Goal: Communication & Community: Participate in discussion

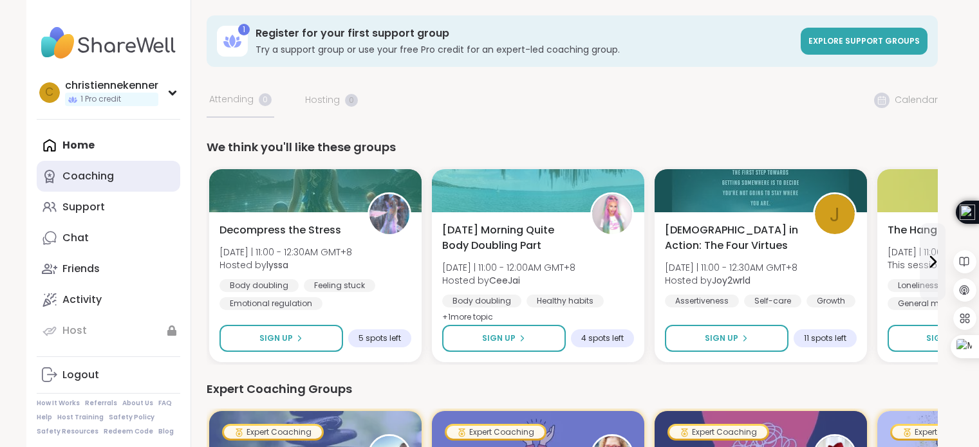
drag, startPoint x: 0, startPoint y: 0, endPoint x: 99, endPoint y: 172, distance: 198.4
click at [99, 172] on div "Coaching" at bounding box center [87, 176] width 51 height 14
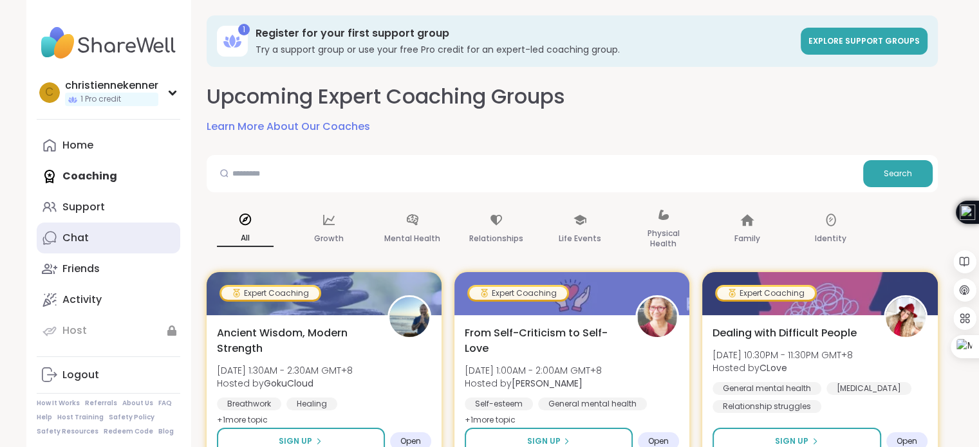
click at [84, 237] on div "Chat" at bounding box center [75, 238] width 26 height 14
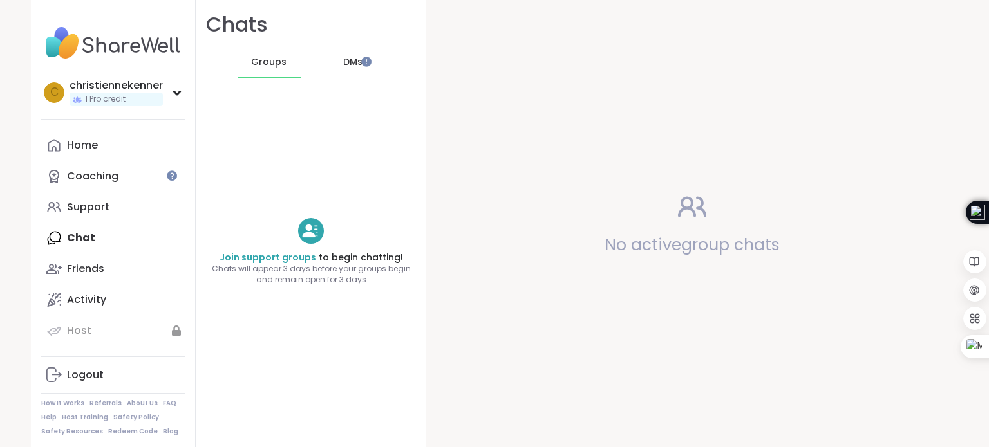
click at [345, 59] on span "DMs" at bounding box center [352, 62] width 19 height 13
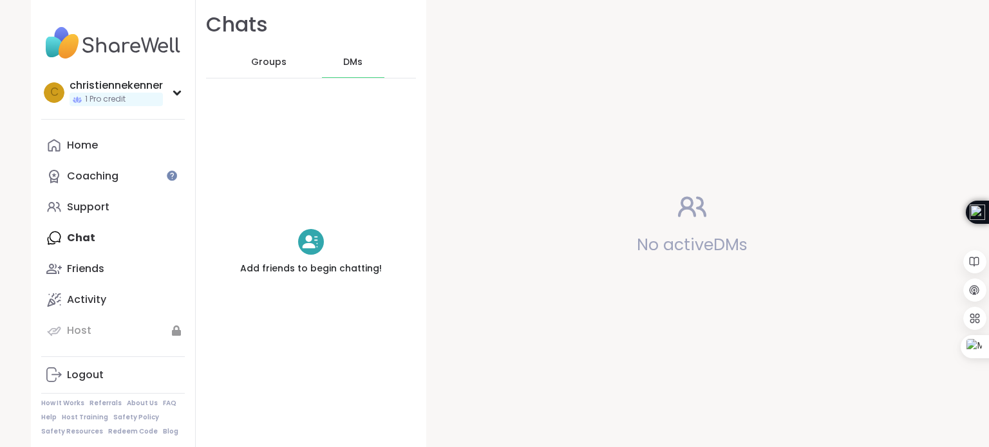
click at [257, 60] on span "Groups" at bounding box center [268, 62] width 35 height 13
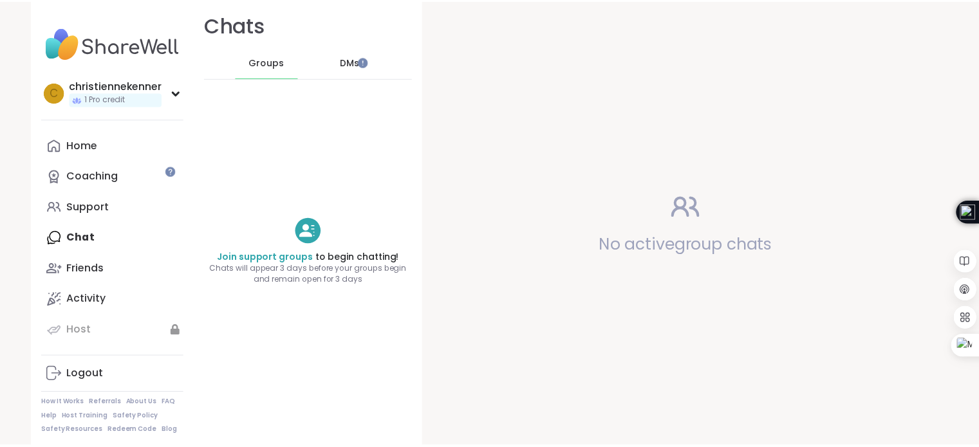
scroll to position [5, 0]
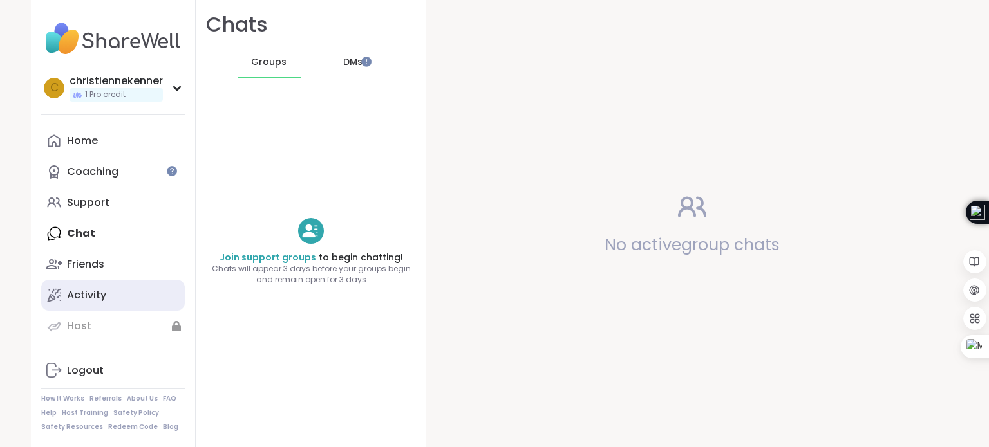
click at [98, 294] on div "Activity" at bounding box center [86, 295] width 39 height 14
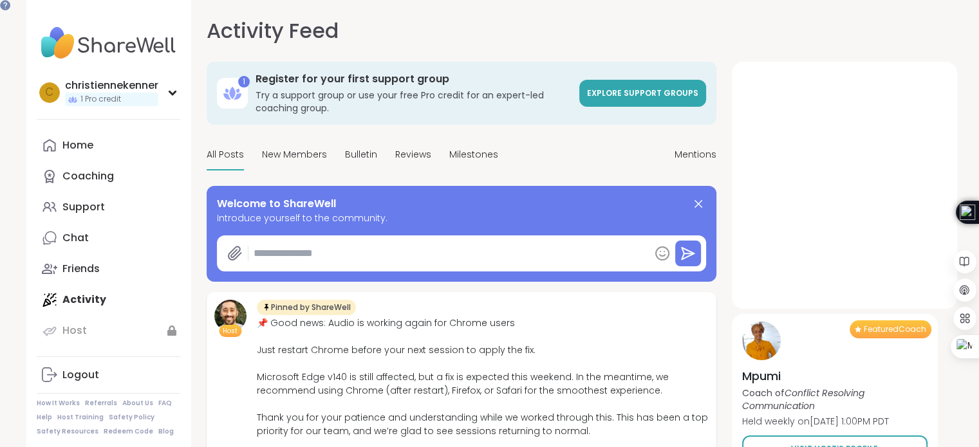
type textarea "*"
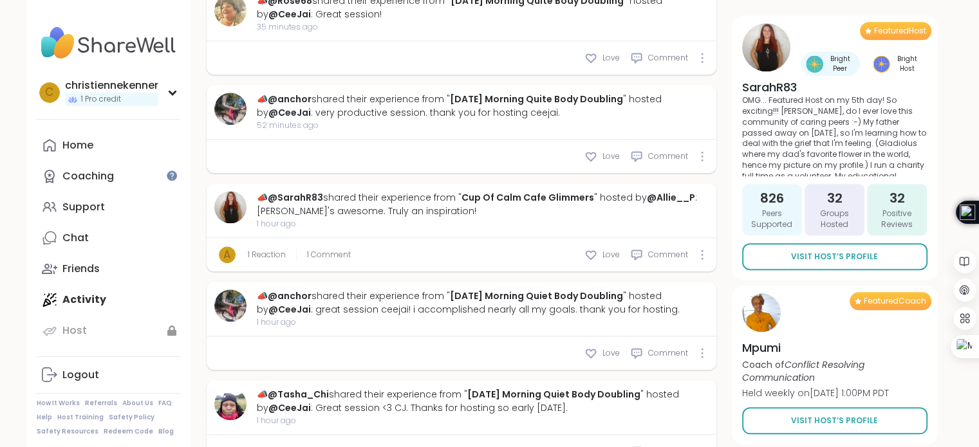
scroll to position [1158, 0]
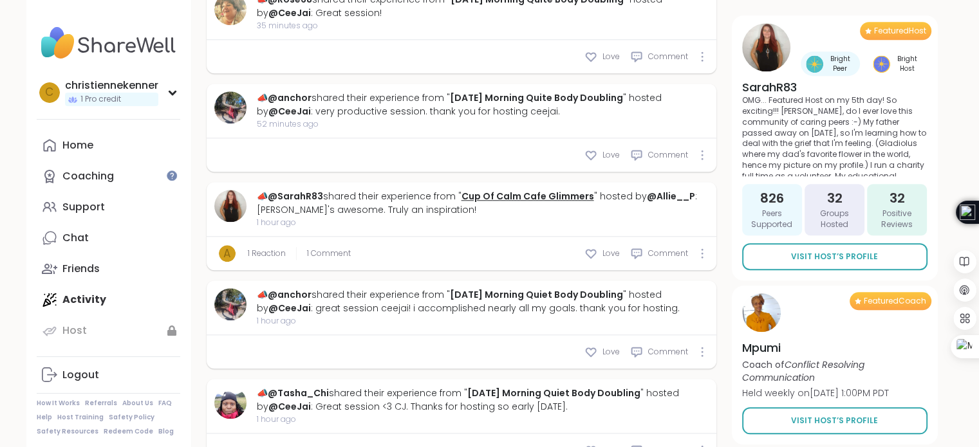
click at [510, 203] on link "Cup Of Calm Cafe Glimmers" at bounding box center [527, 196] width 133 height 13
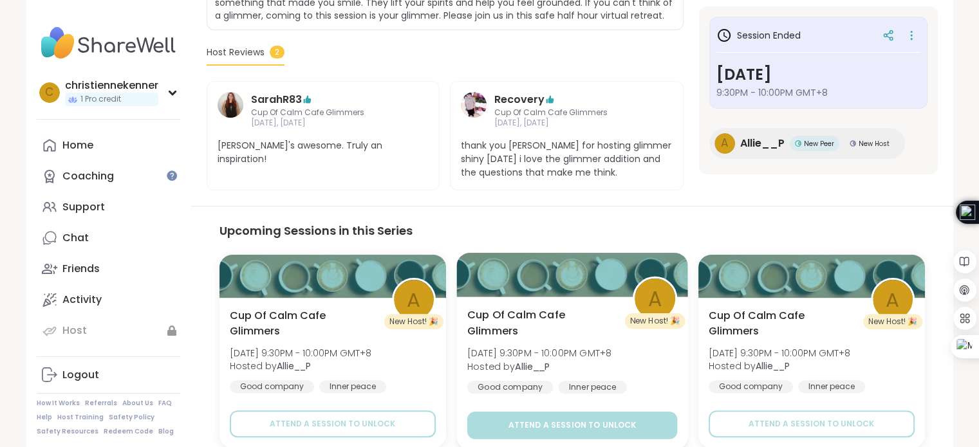
scroll to position [279, 0]
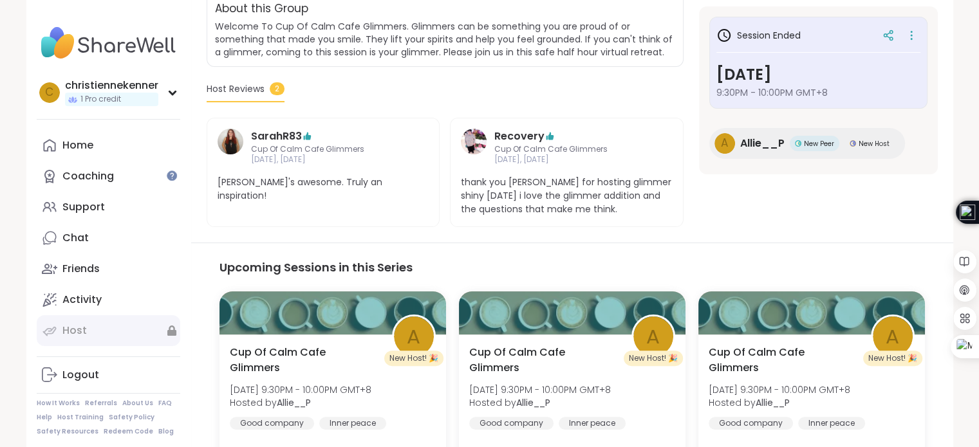
click at [106, 333] on link "Host" at bounding box center [109, 330] width 144 height 31
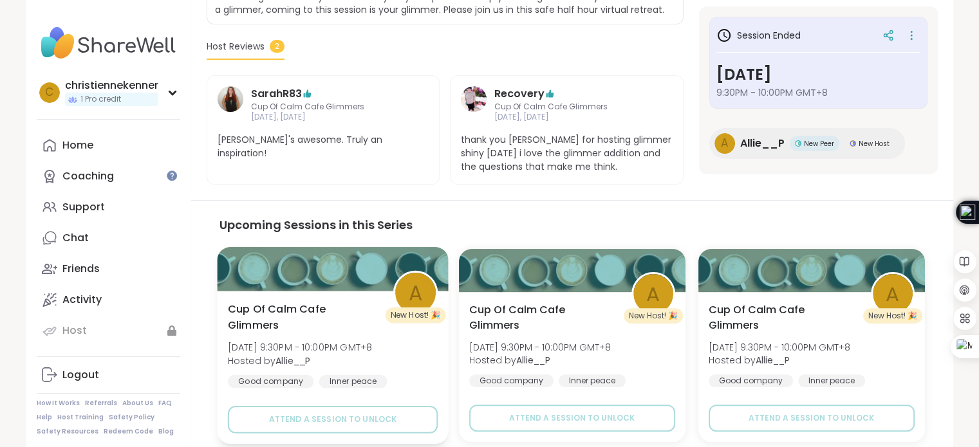
scroll to position [322, 0]
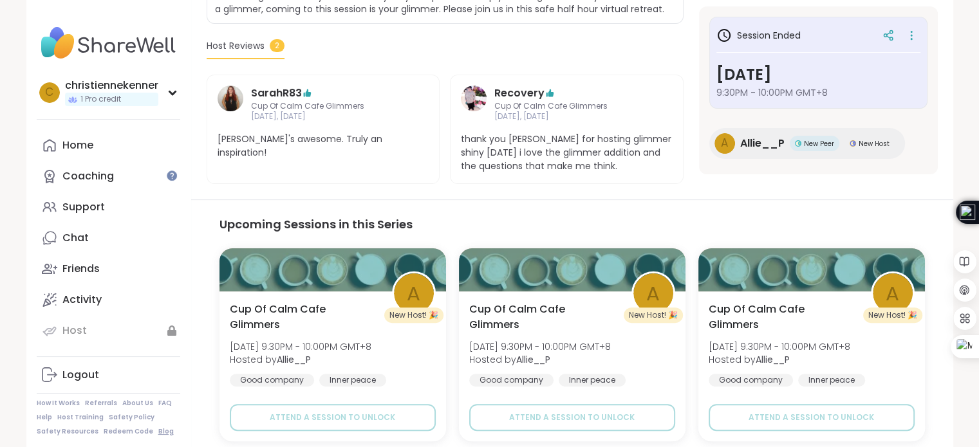
click at [158, 429] on link "Blog" at bounding box center [165, 431] width 15 height 9
